Goal: Navigation & Orientation: Find specific page/section

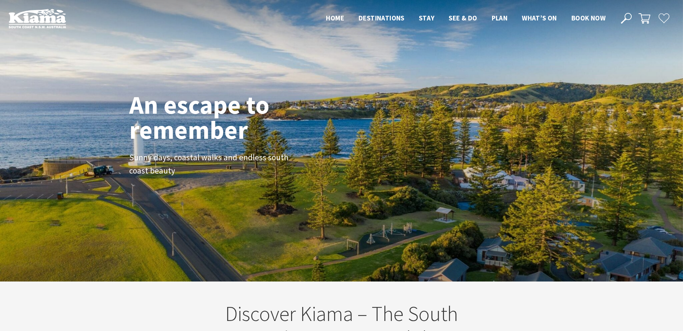
scroll to position [127, 690]
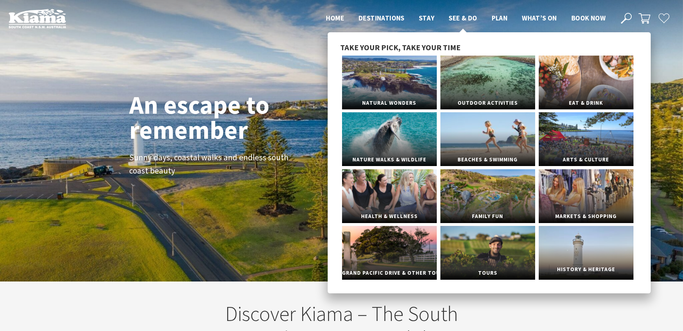
click at [588, 258] on link "History & Heritage" at bounding box center [586, 253] width 95 height 54
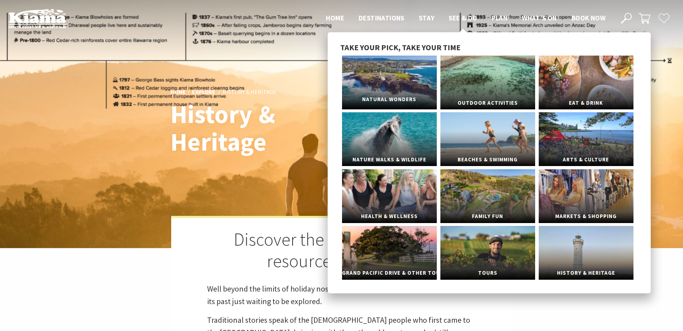
click at [394, 80] on link "Natural Wonders" at bounding box center [389, 83] width 95 height 54
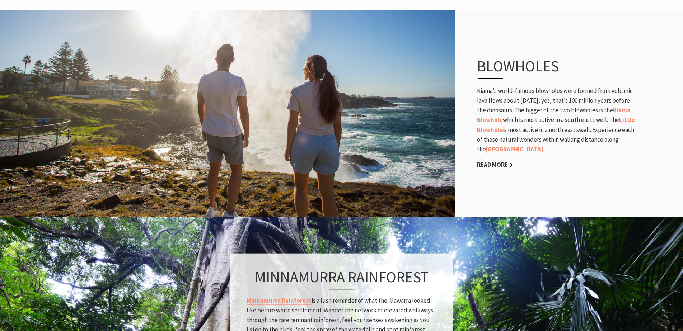
scroll to position [374, 441]
